Goal: Find specific page/section: Find specific page/section

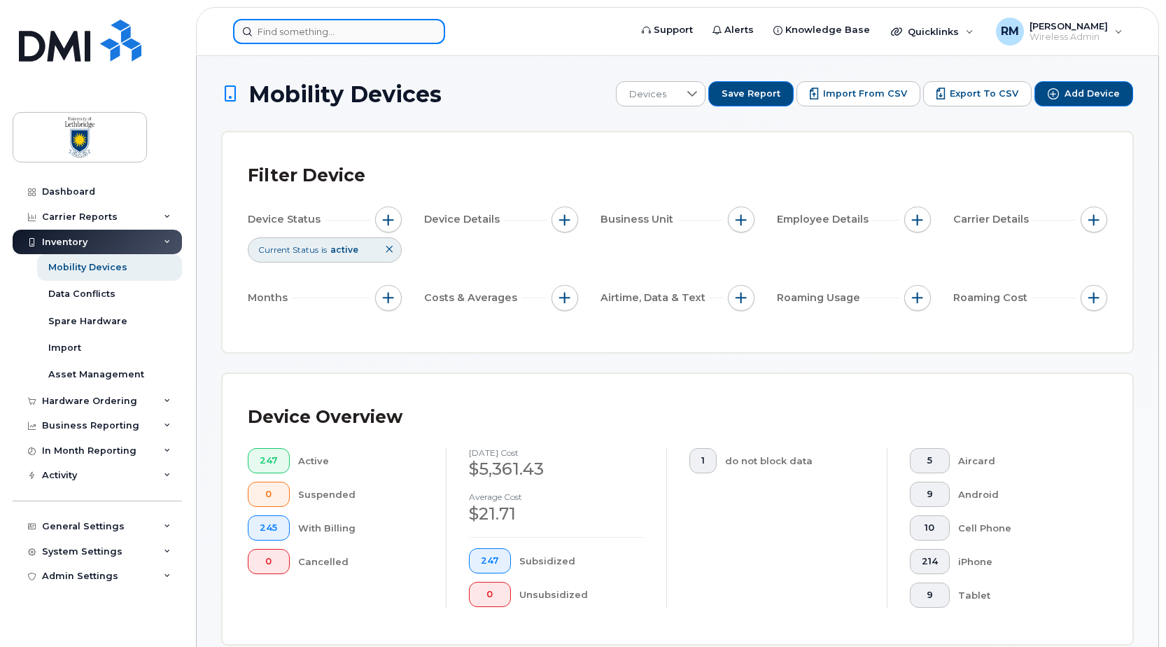
click at [277, 36] on input at bounding box center [339, 31] width 212 height 25
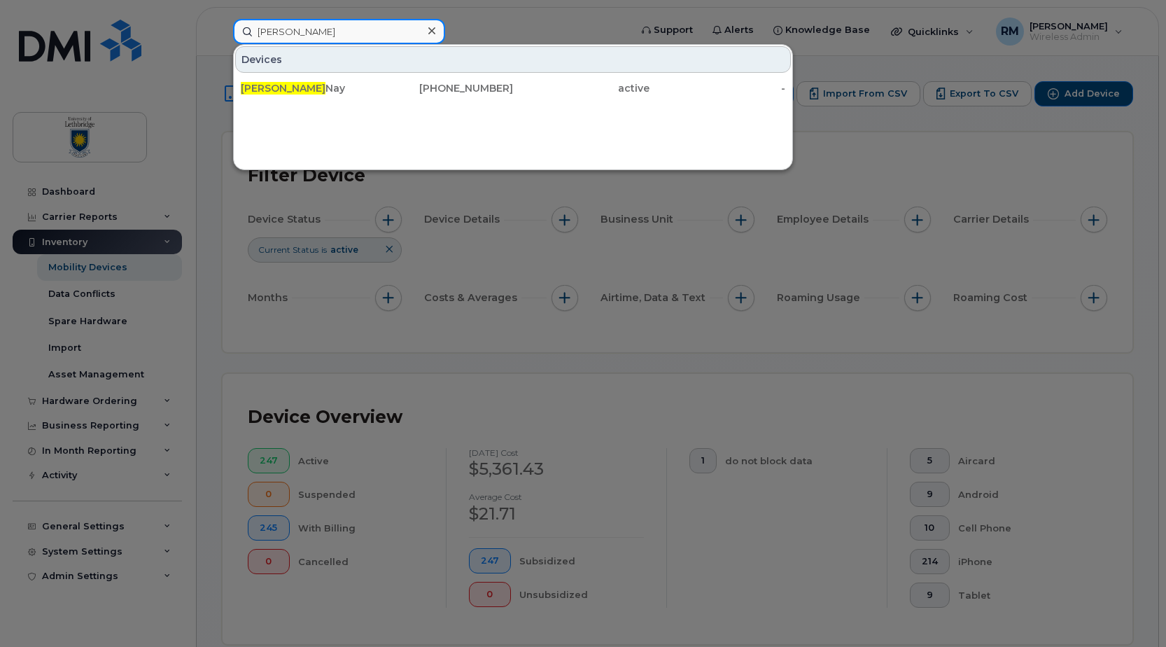
type input "[PERSON_NAME]"
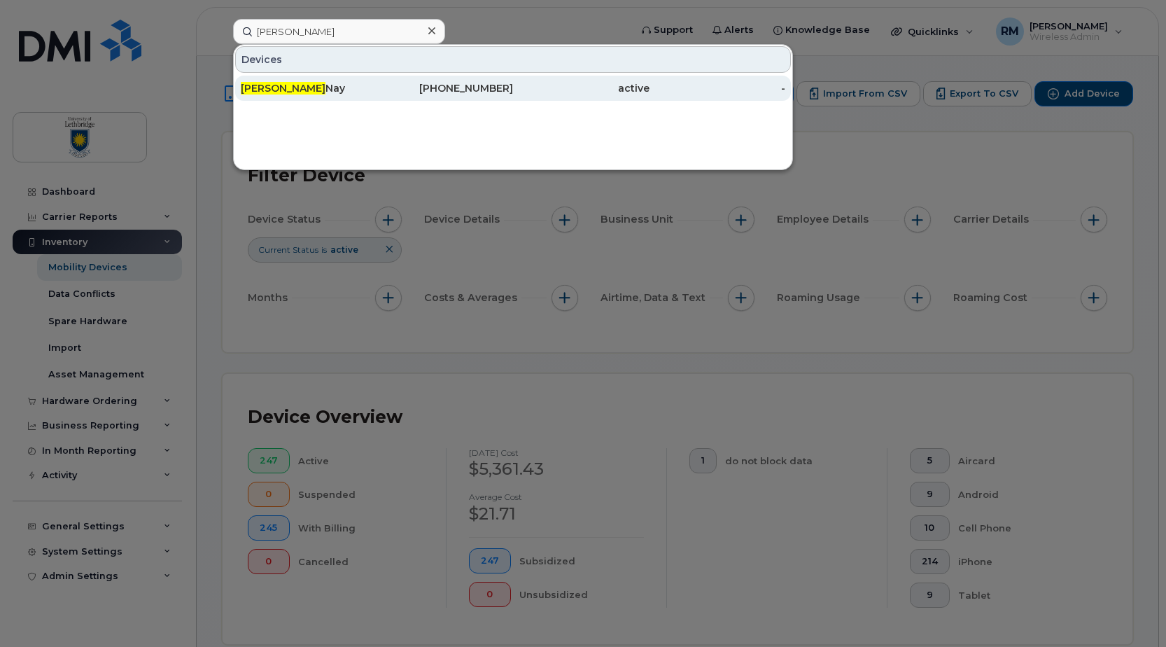
click at [253, 85] on span "[PERSON_NAME]" at bounding box center [283, 88] width 85 height 13
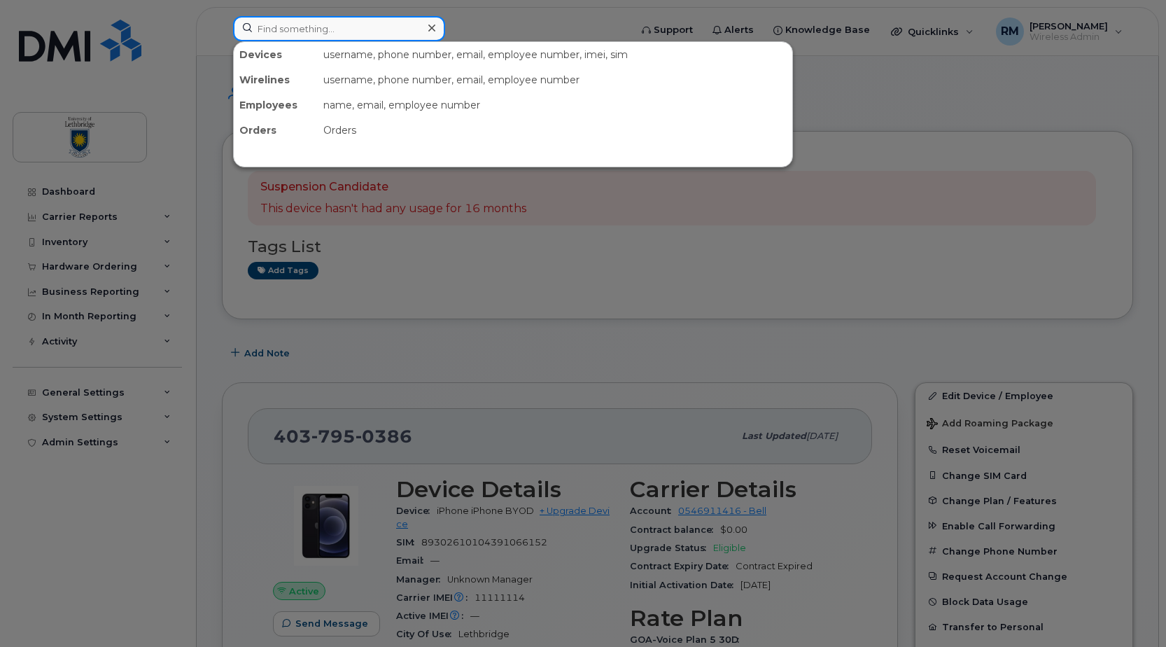
click at [265, 34] on input at bounding box center [339, 28] width 212 height 25
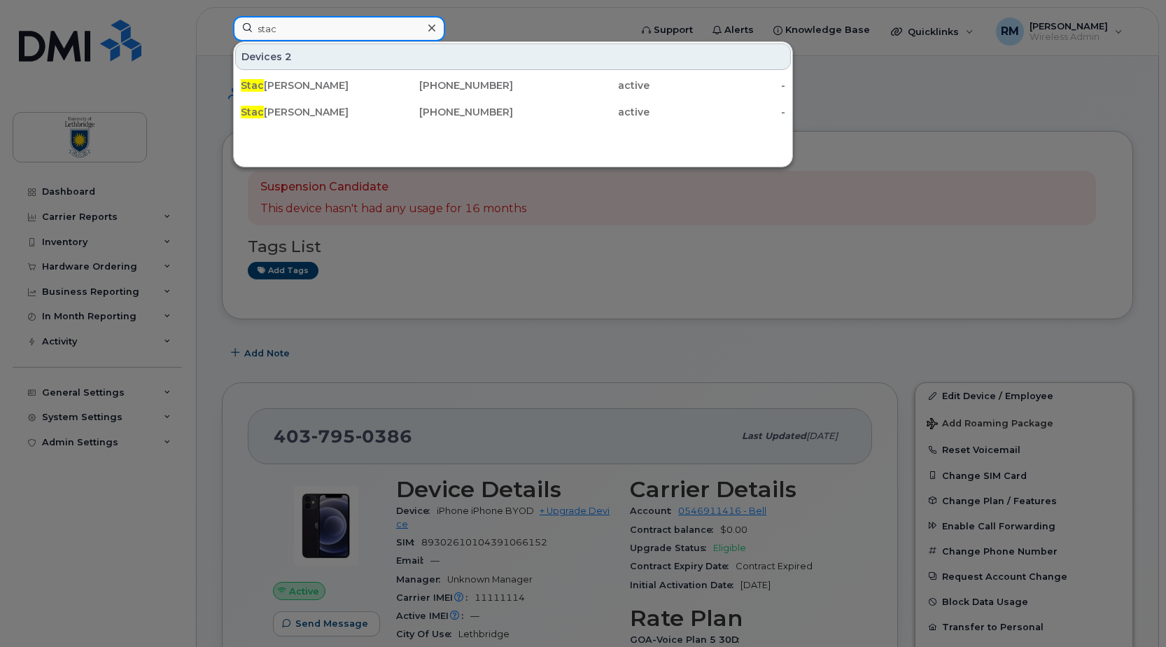
type input "stacey"
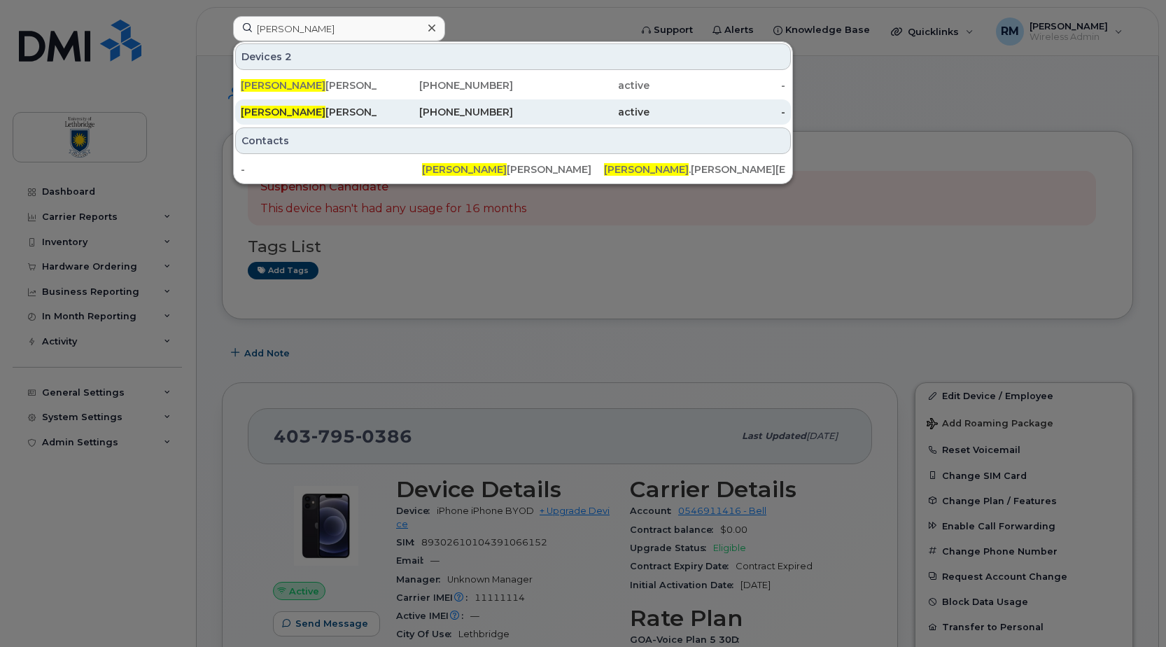
drag, startPoint x: 308, startPoint y: 117, endPoint x: 331, endPoint y: 119, distance: 23.2
click at [308, 117] on div "Stacey Wetmore" at bounding box center [309, 112] width 137 height 14
